Goal: Task Accomplishment & Management: Manage account settings

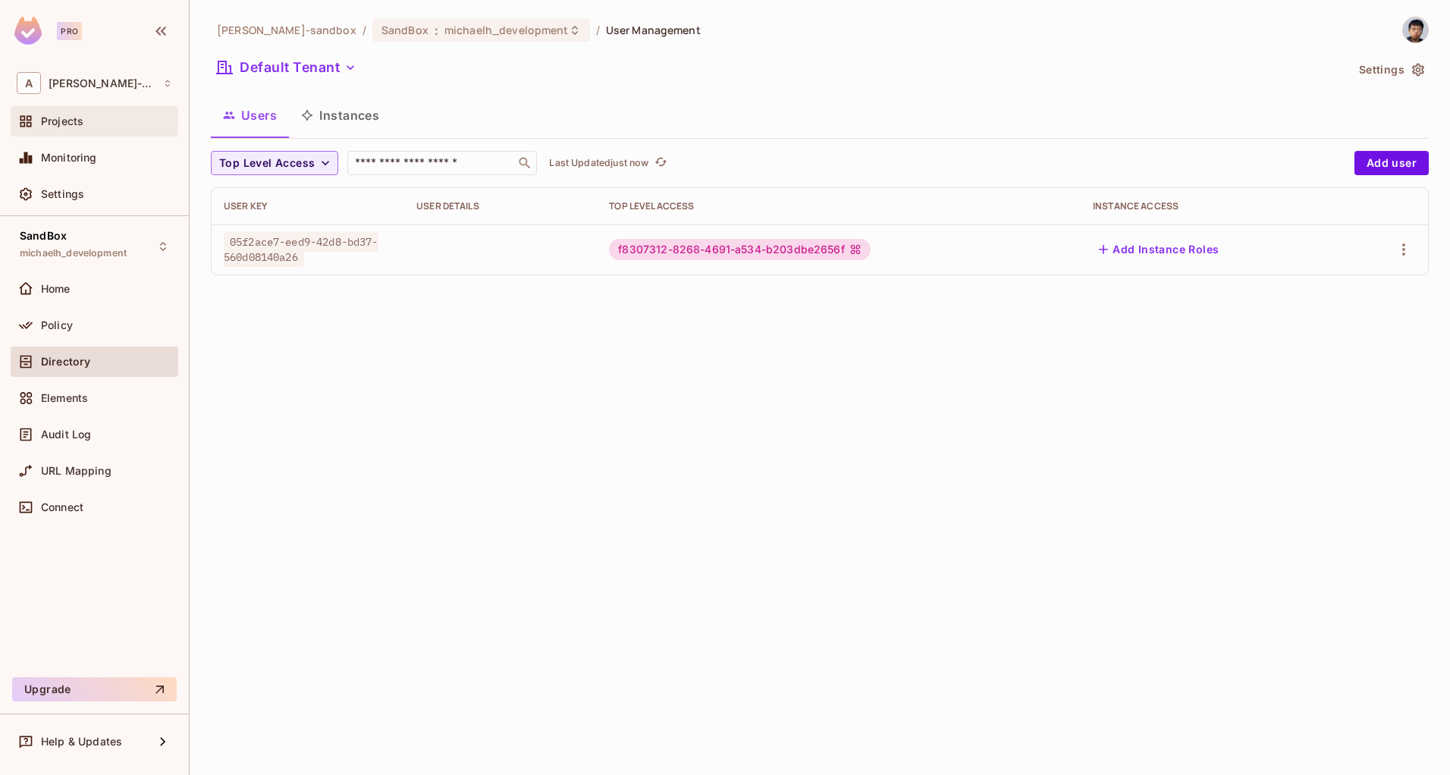
click at [72, 118] on span "Projects" at bounding box center [62, 121] width 42 height 12
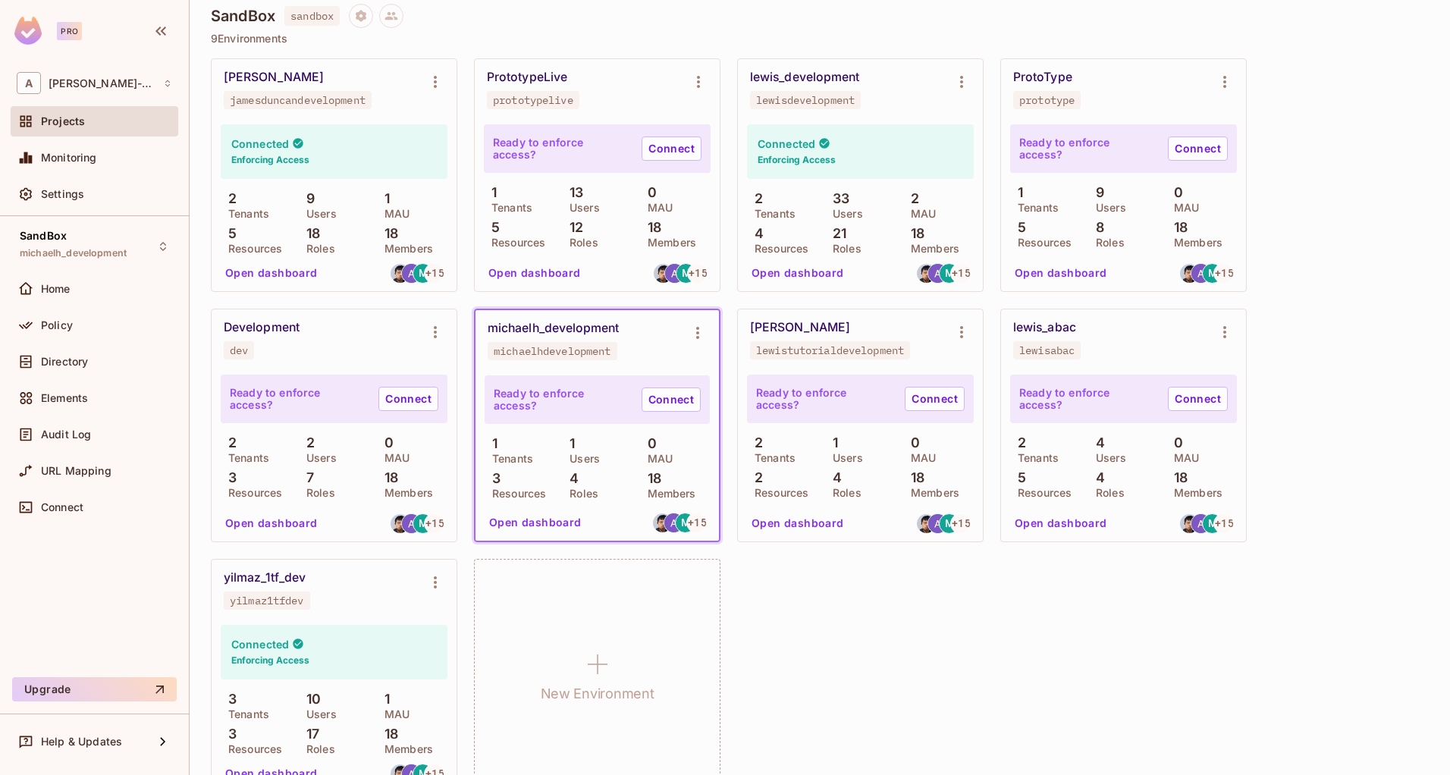
scroll to position [791, 0]
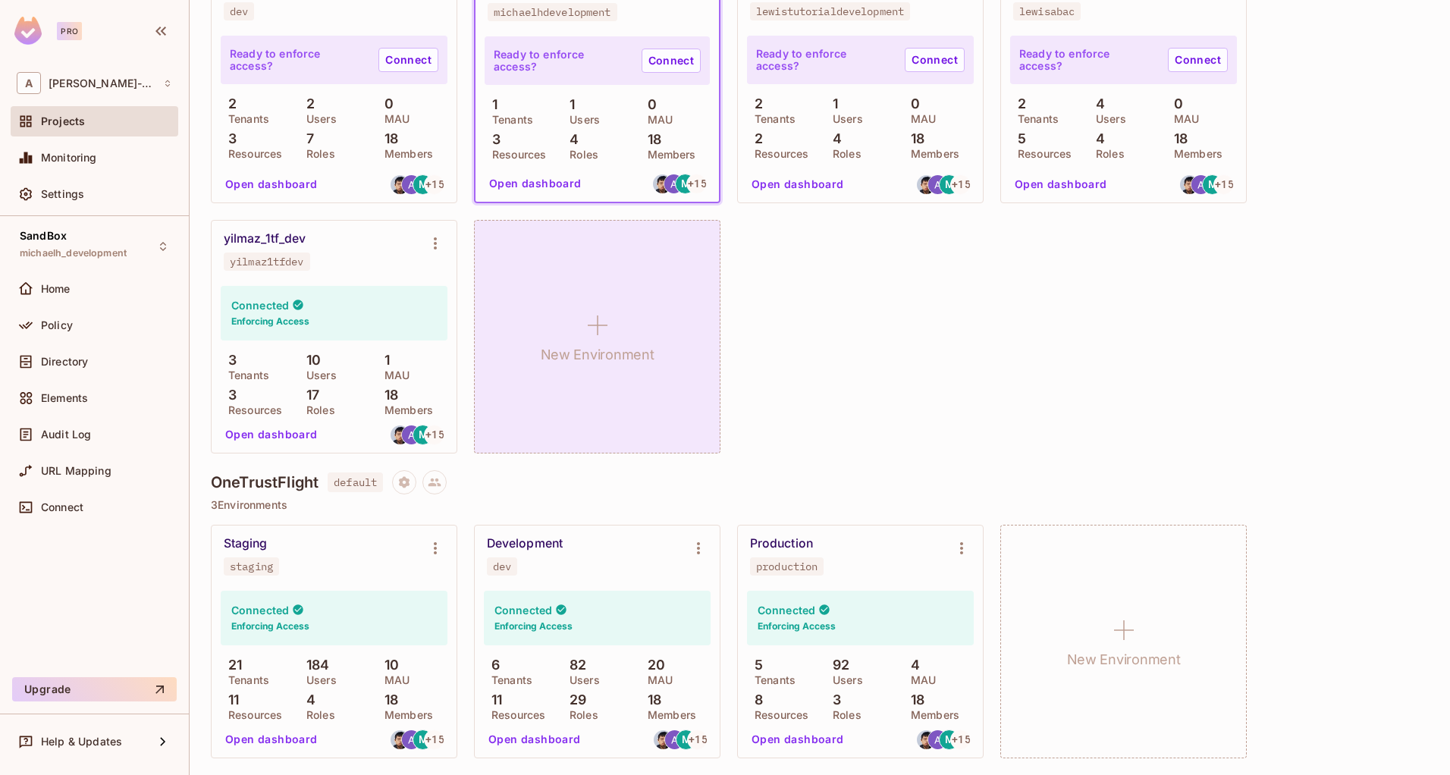
click at [575, 321] on div "New Environment" at bounding box center [597, 337] width 246 height 234
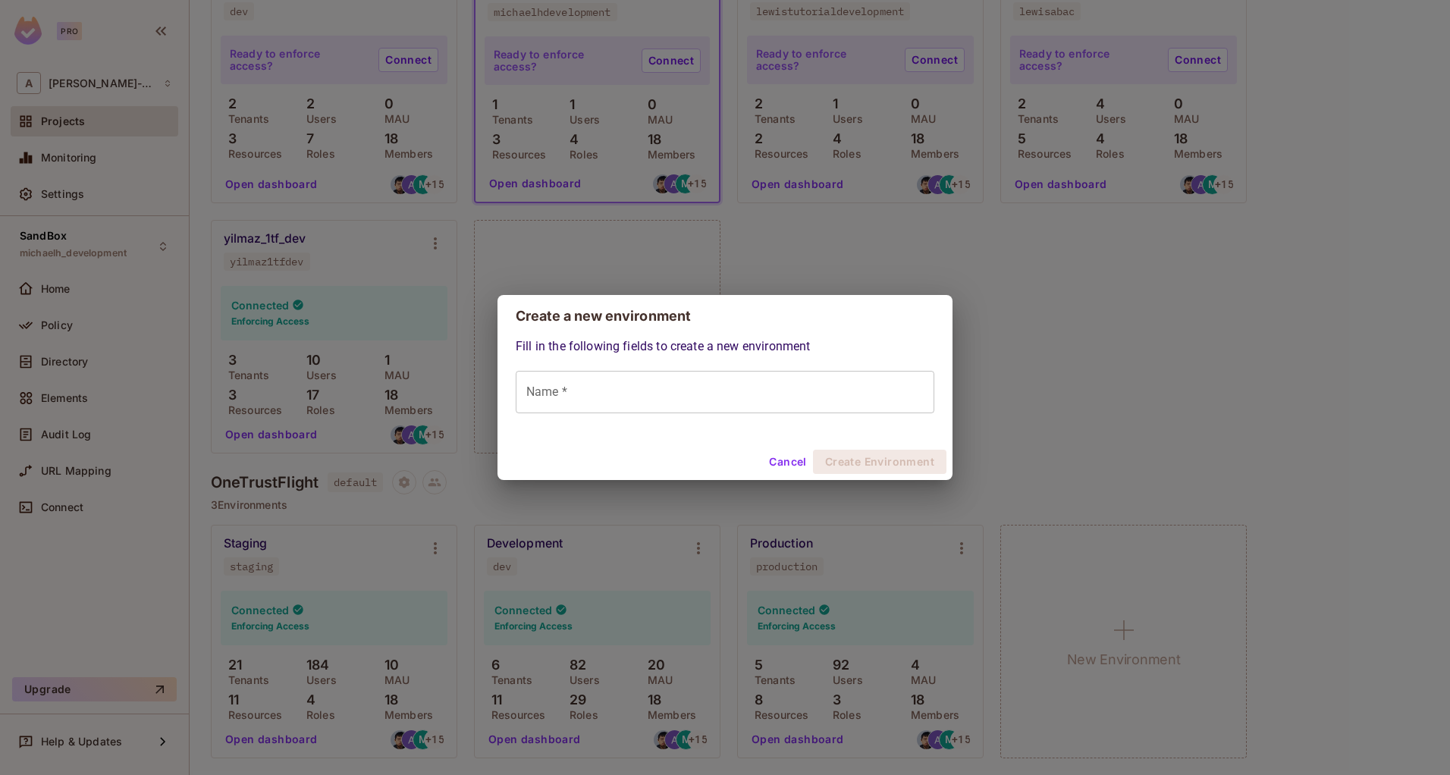
click at [706, 390] on input "Name *" at bounding box center [725, 392] width 419 height 42
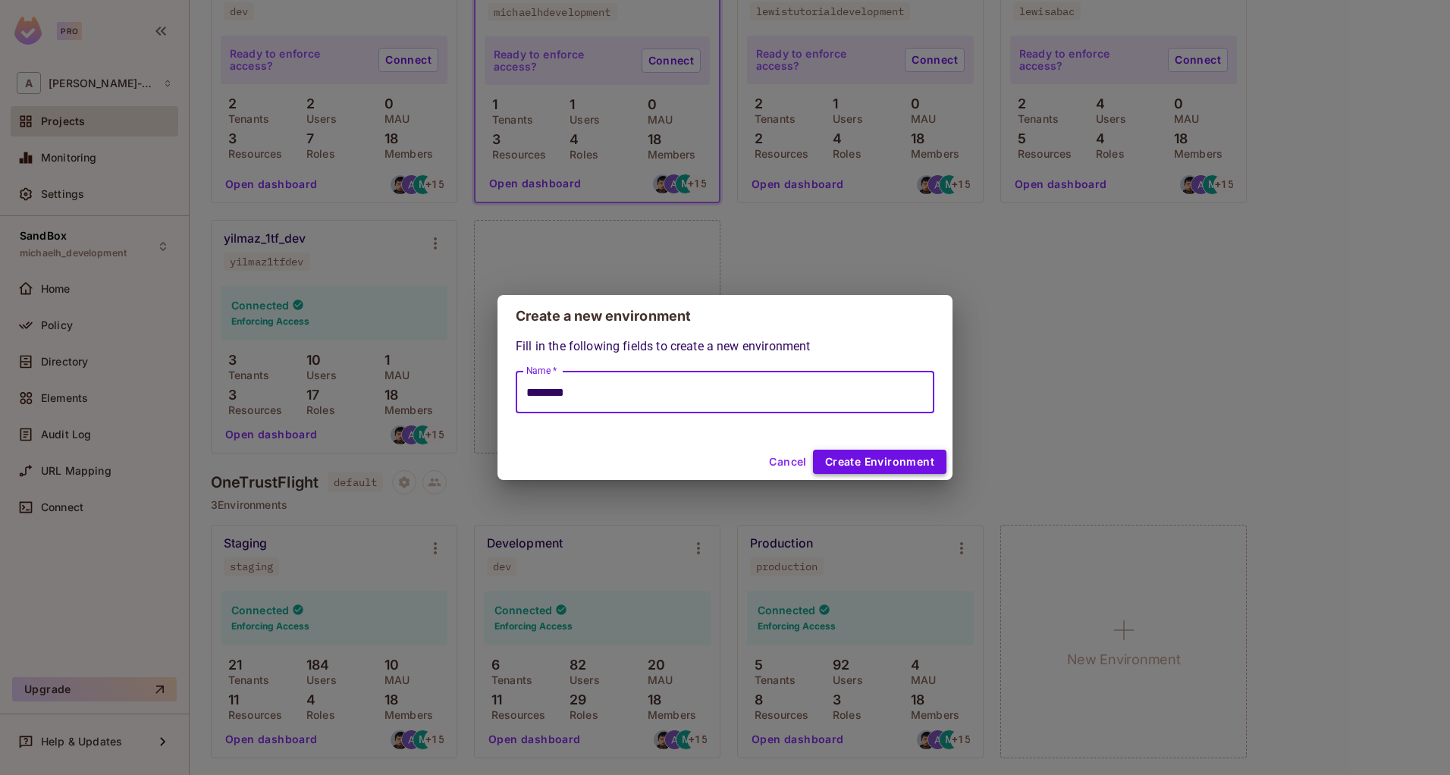
type input "********"
click at [867, 459] on button "Create Environment" at bounding box center [879, 462] width 133 height 24
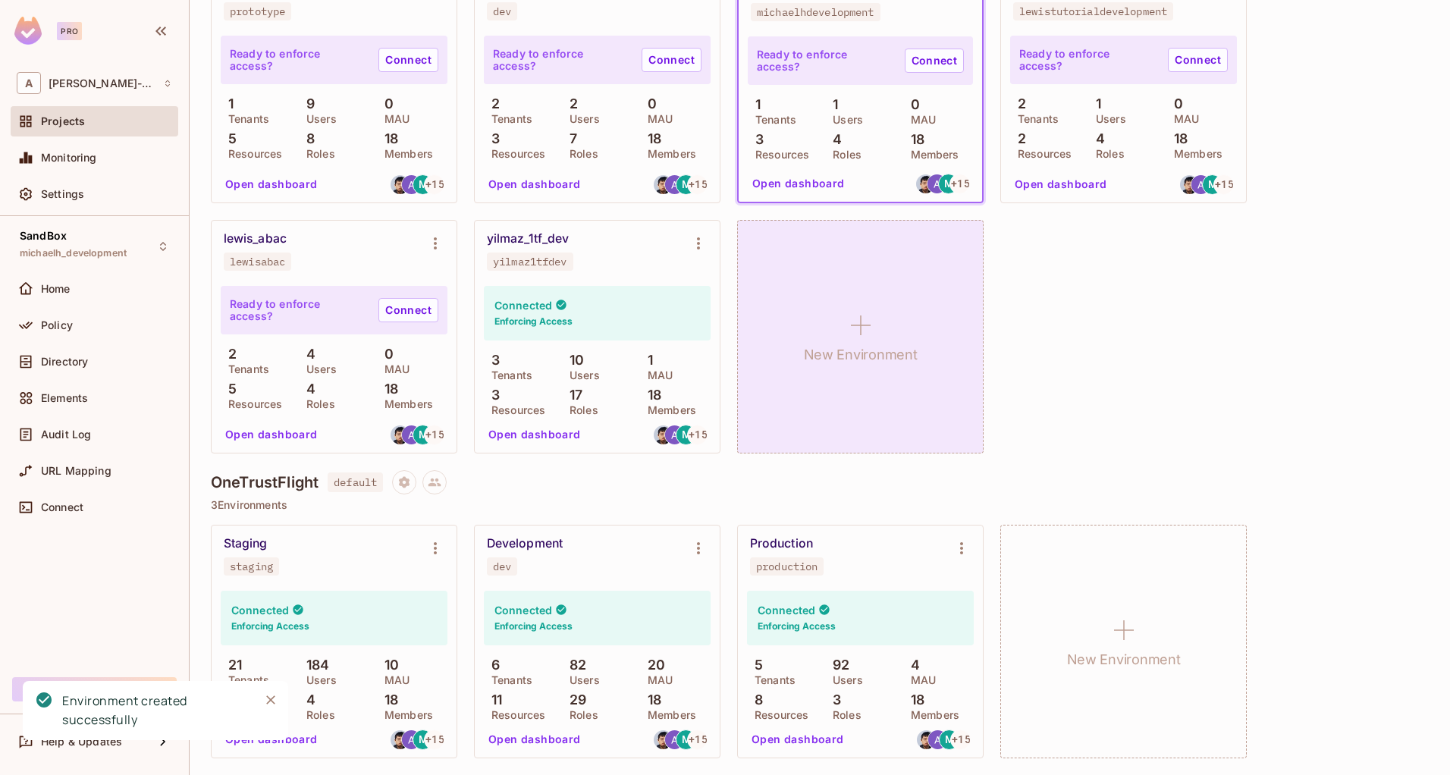
scroll to position [308, 0]
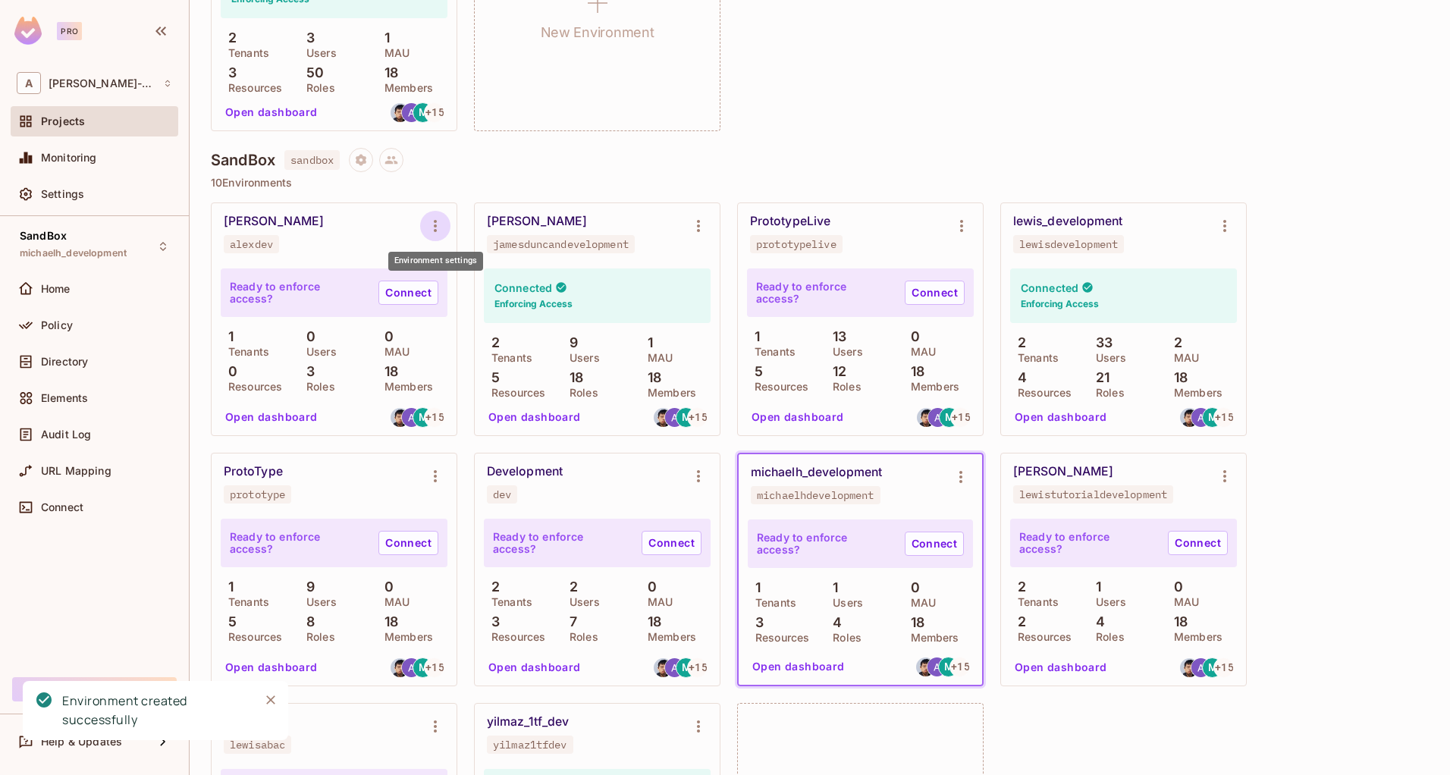
click at [435, 234] on icon "Environment settings" at bounding box center [435, 226] width 18 height 18
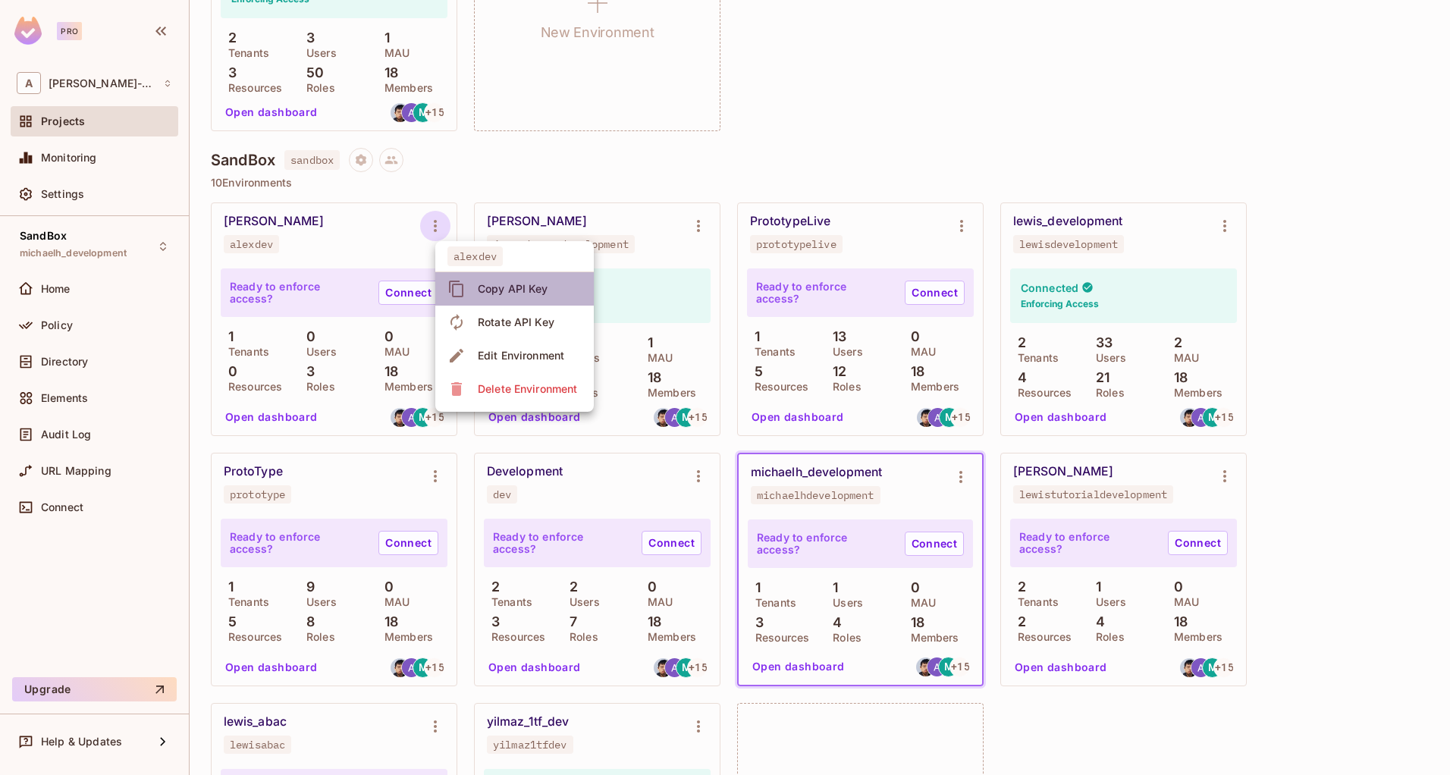
click at [497, 287] on div "Copy API Key" at bounding box center [513, 288] width 71 height 15
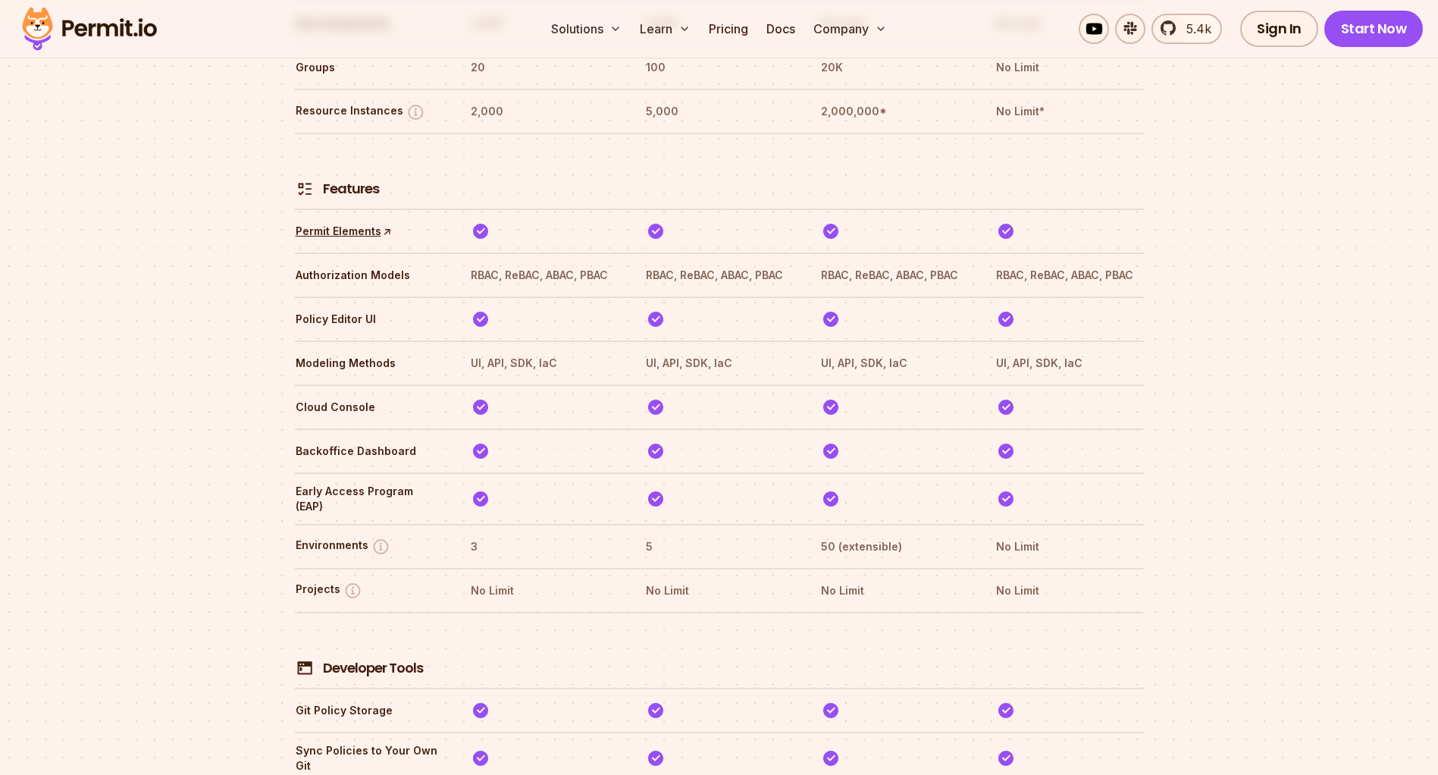
scroll to position [2178, 0]
